Goal: Information Seeking & Learning: Learn about a topic

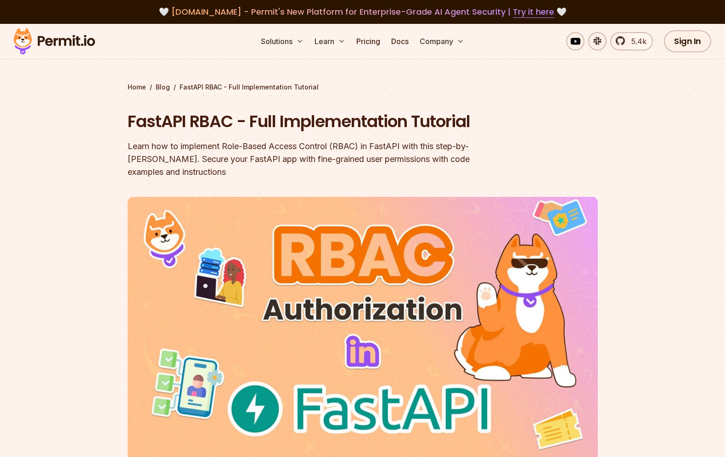
drag, startPoint x: 215, startPoint y: 153, endPoint x: 396, endPoint y: 140, distance: 180.9
click at [396, 140] on div "Learn how to implement Role-Based Access Control (RBAC) in FastAPI with this st…" at bounding box center [304, 159] width 353 height 39
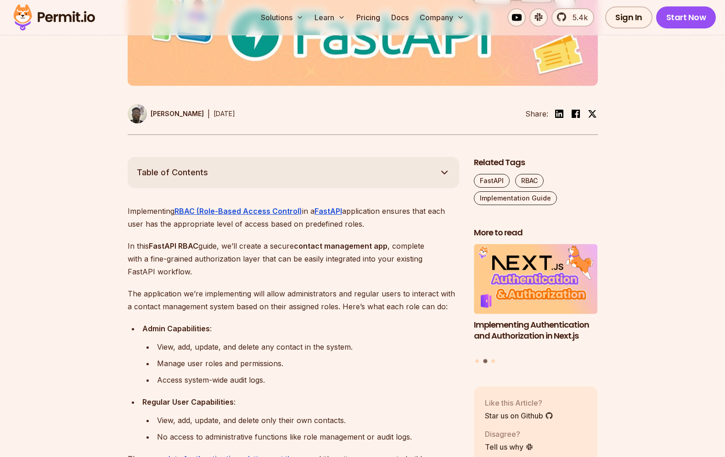
scroll to position [376, 0]
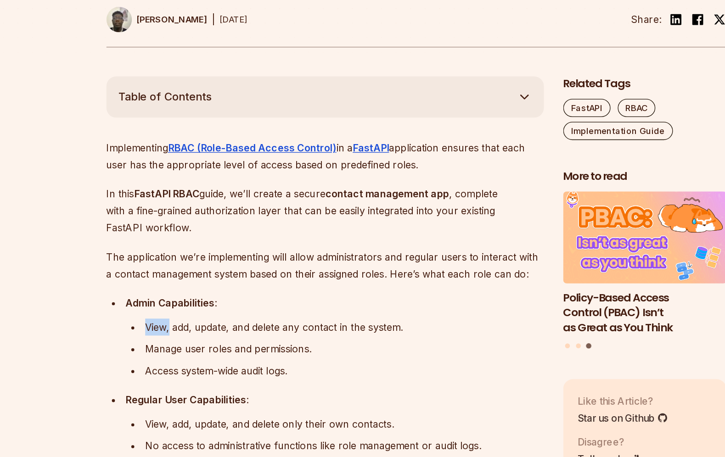
drag, startPoint x: 175, startPoint y: 350, endPoint x: 281, endPoint y: 340, distance: 106.6
click at [281, 340] on li "Admin Capabilities : View, add, update, and delete any contact in the system. M…" at bounding box center [300, 354] width 320 height 64
click at [271, 361] on div "Manage user roles and permissions." at bounding box center [308, 363] width 302 height 13
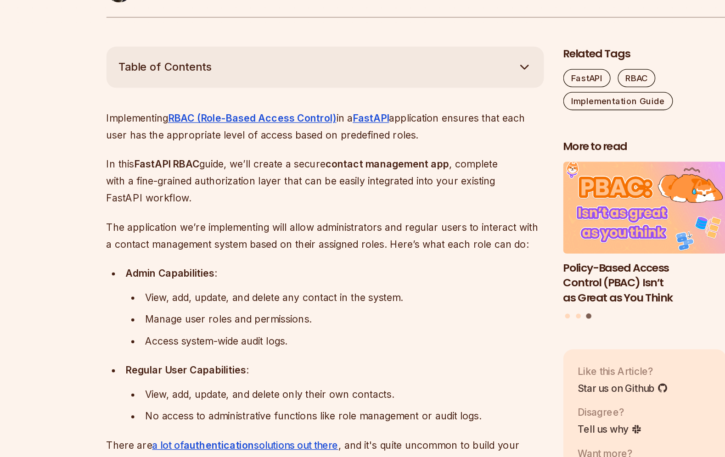
scroll to position [467, 0]
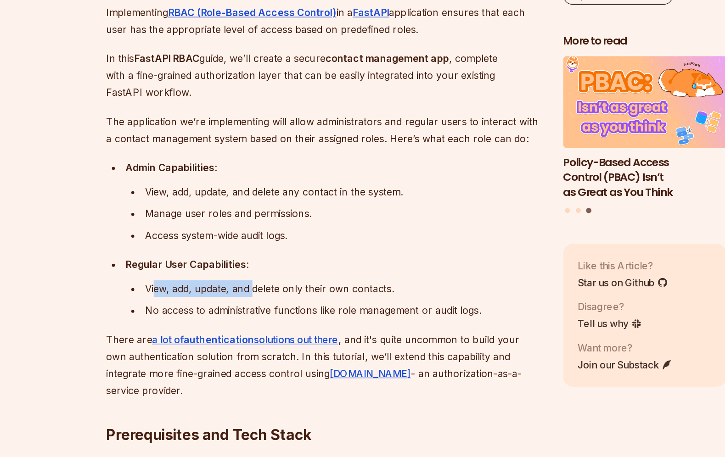
drag, startPoint x: 163, startPoint y: 329, endPoint x: 241, endPoint y: 331, distance: 78.5
click at [241, 331] on div "View, add, update, and delete only their own contacts." at bounding box center [308, 329] width 302 height 13
click at [300, 333] on div "View, add, update, and delete only their own contacts." at bounding box center [308, 329] width 302 height 13
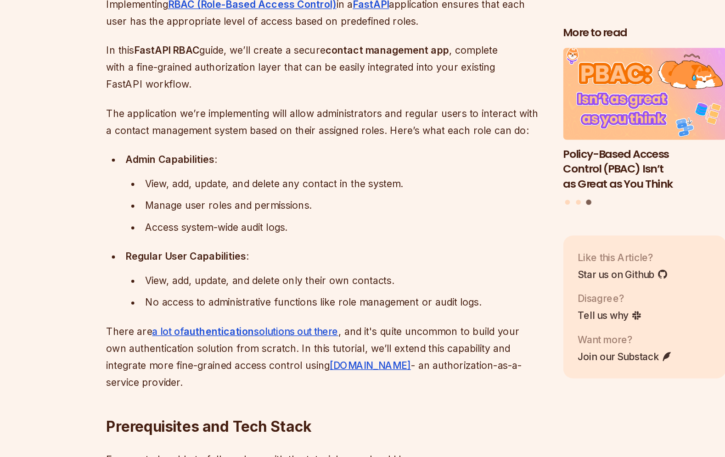
scroll to position [473, 0]
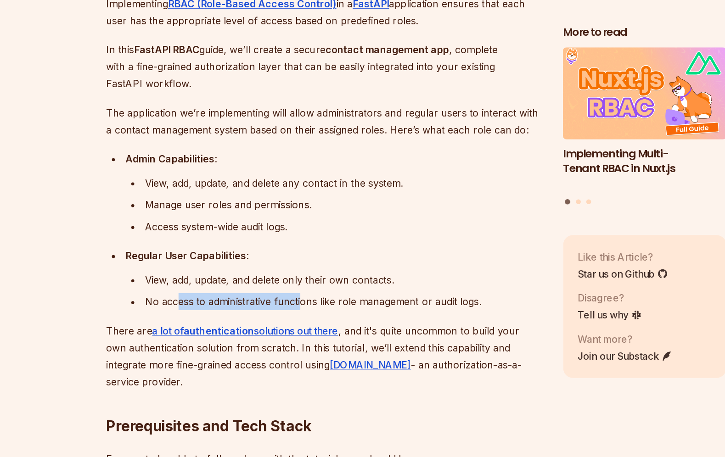
drag, startPoint x: 182, startPoint y: 343, endPoint x: 275, endPoint y: 336, distance: 93.5
click at [275, 336] on div "No access to administrative functions like role management or audit logs." at bounding box center [308, 339] width 302 height 13
click at [137, 382] on p "There are a lot of authentication solutions out there , and it's quite uncommon…" at bounding box center [293, 380] width 331 height 51
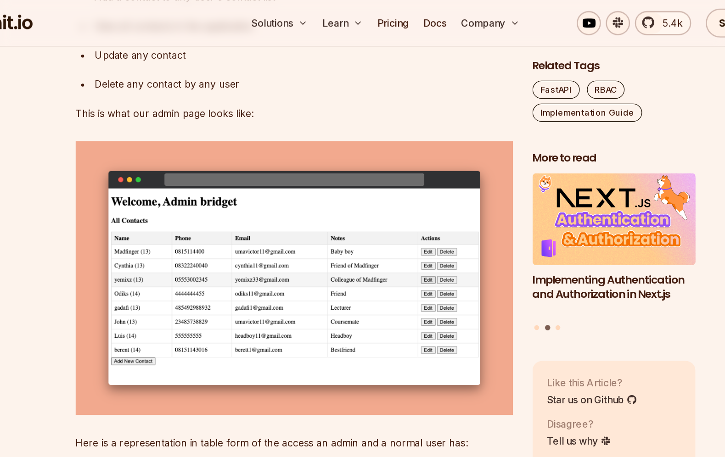
scroll to position [1738, 0]
